Goal: Information Seeking & Learning: Learn about a topic

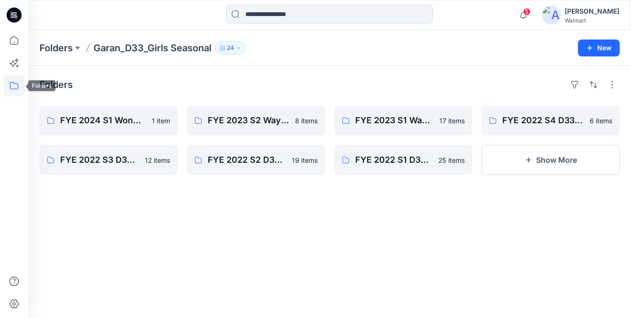
click at [16, 86] on icon at bounding box center [14, 85] width 21 height 21
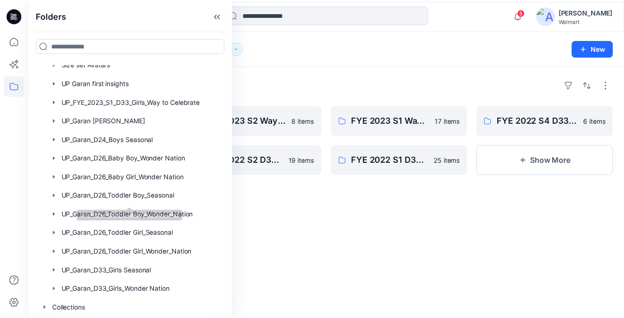
scroll to position [197, 0]
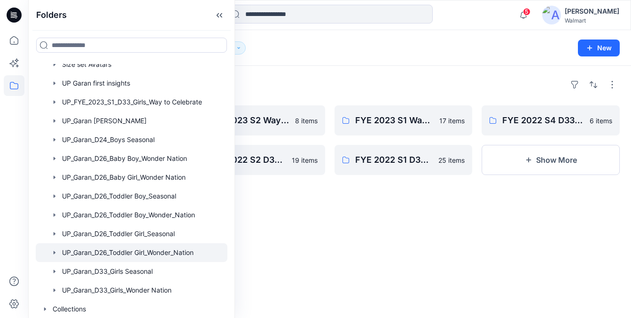
click at [116, 251] on div at bounding box center [132, 252] width 192 height 19
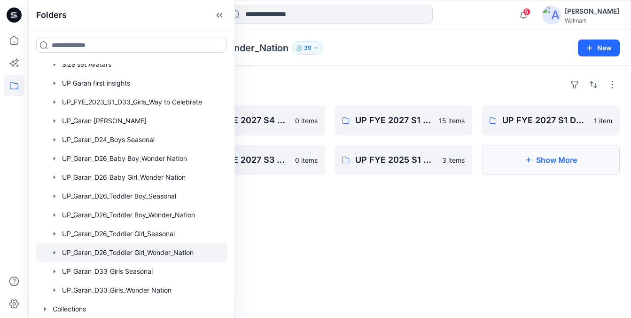
click at [541, 172] on button "Show More" at bounding box center [551, 160] width 138 height 30
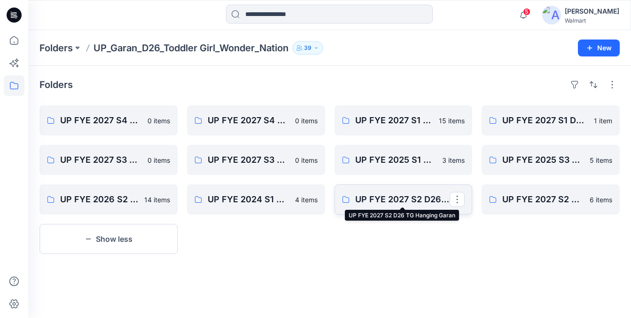
click at [387, 204] on p "UP FYE 2027 S2 D26 TG Hanging Garan" at bounding box center [402, 199] width 95 height 13
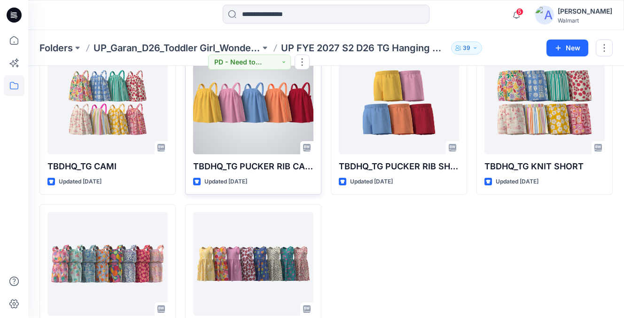
scroll to position [103, 0]
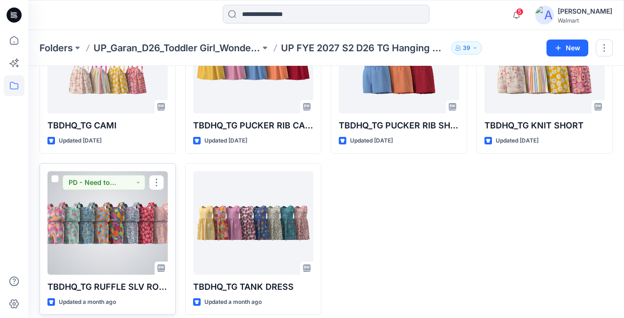
click at [118, 231] on div at bounding box center [107, 222] width 120 height 103
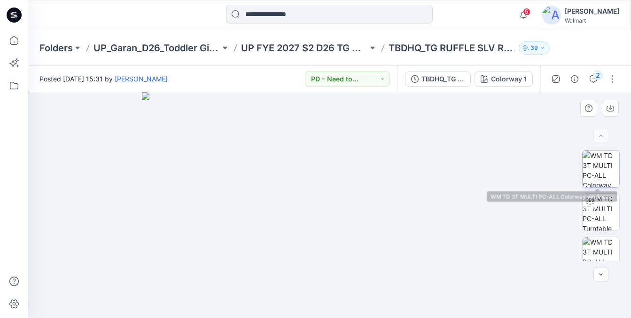
click at [593, 164] on img at bounding box center [601, 168] width 37 height 37
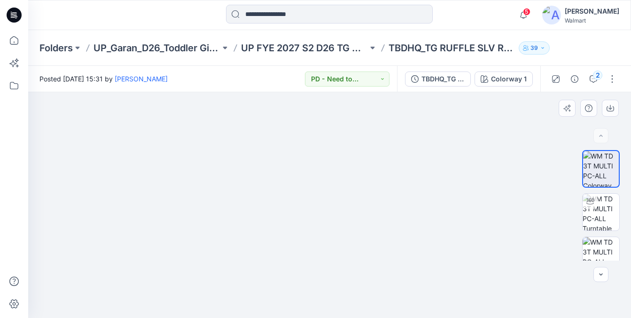
click at [320, 92] on img at bounding box center [330, 92] width 226 height 0
click at [326, 134] on img at bounding box center [330, 144] width 470 height 348
click at [599, 217] on img at bounding box center [601, 212] width 37 height 37
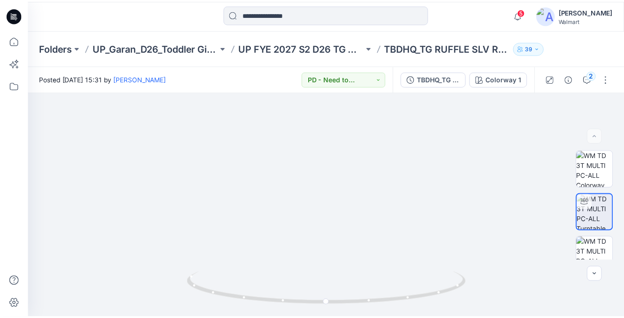
scroll to position [103, 0]
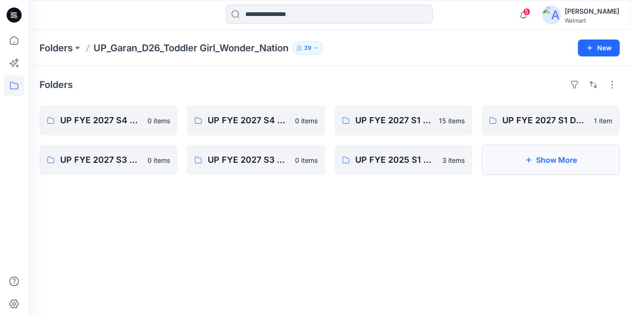
click at [533, 165] on button "Show More" at bounding box center [551, 160] width 138 height 30
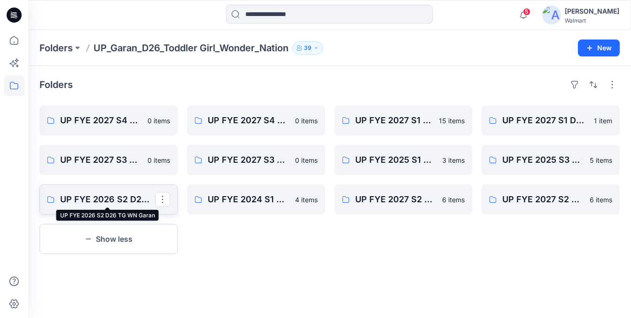
click at [123, 202] on p "UP FYE 2026 S2 D26 TG WN Garan" at bounding box center [107, 199] width 95 height 13
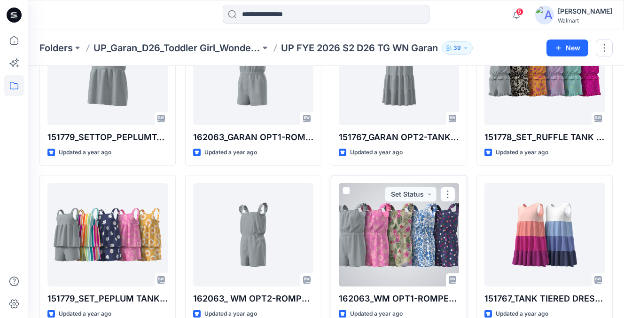
scroll to position [80, 0]
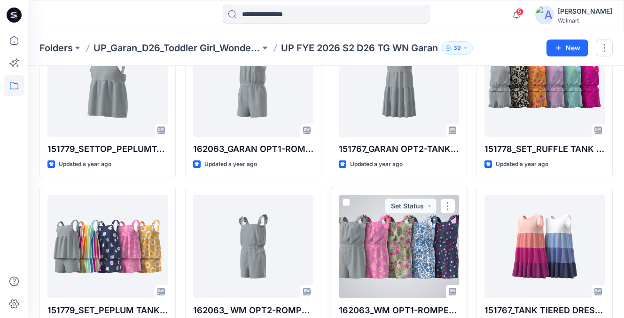
click at [379, 254] on div at bounding box center [399, 246] width 120 height 103
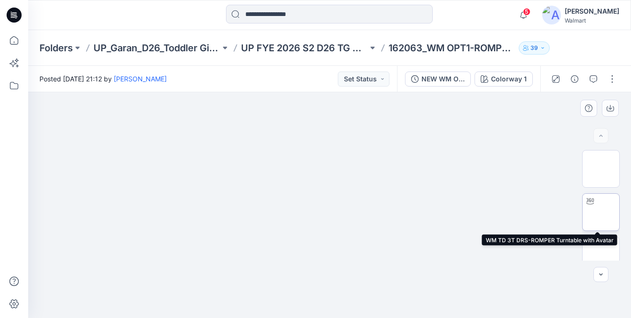
click at [601, 212] on img at bounding box center [601, 212] width 0 height 0
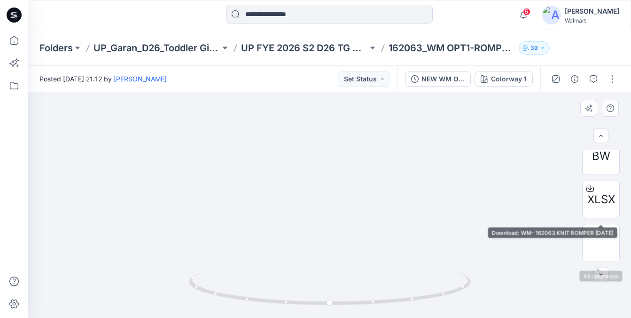
scroll to position [143, 0]
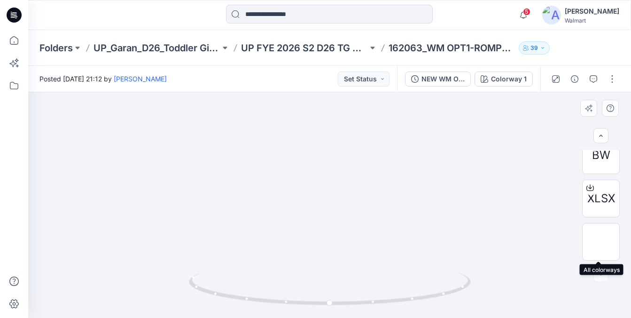
click at [601, 242] on img at bounding box center [601, 242] width 0 height 0
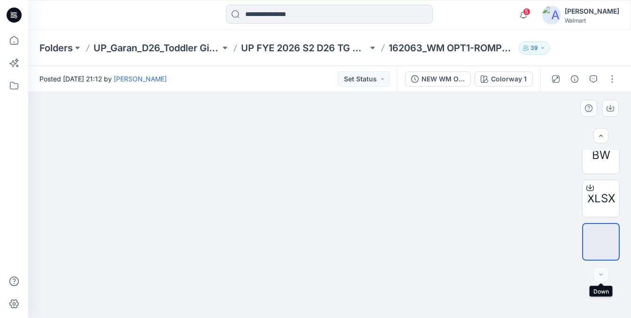
click at [600, 271] on div at bounding box center [601, 274] width 15 height 15
click at [601, 276] on div at bounding box center [601, 274] width 15 height 15
click at [600, 280] on div at bounding box center [601, 274] width 15 height 15
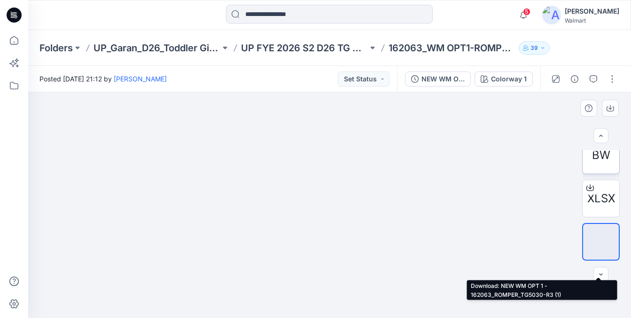
scroll to position [0, 0]
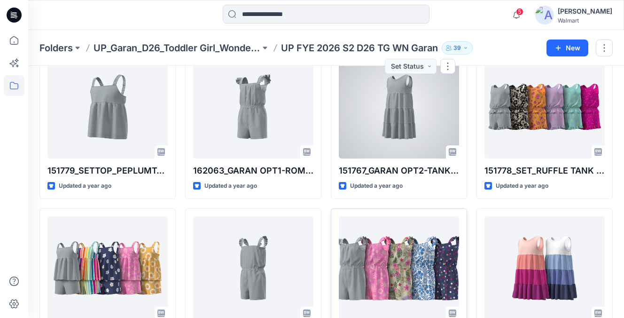
scroll to position [79, 0]
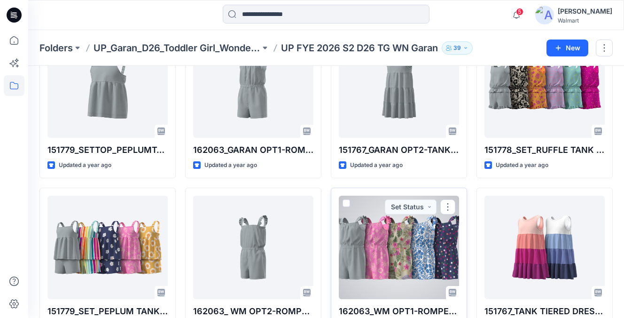
click at [414, 244] on div at bounding box center [399, 247] width 120 height 103
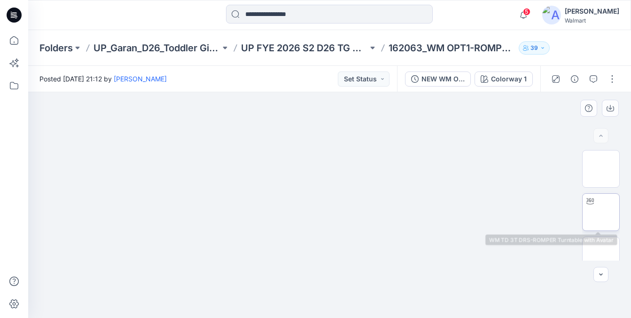
click at [601, 212] on img at bounding box center [601, 212] width 0 height 0
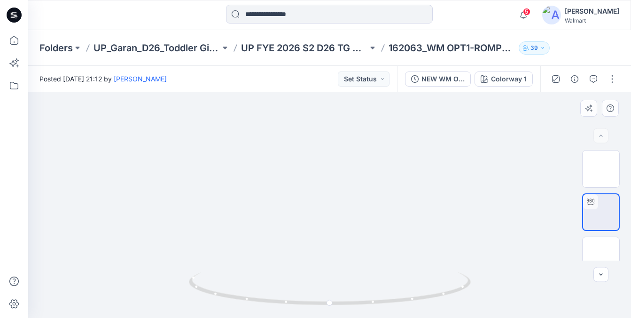
click at [320, 227] on div at bounding box center [329, 205] width 603 height 226
